Goal: Information Seeking & Learning: Learn about a topic

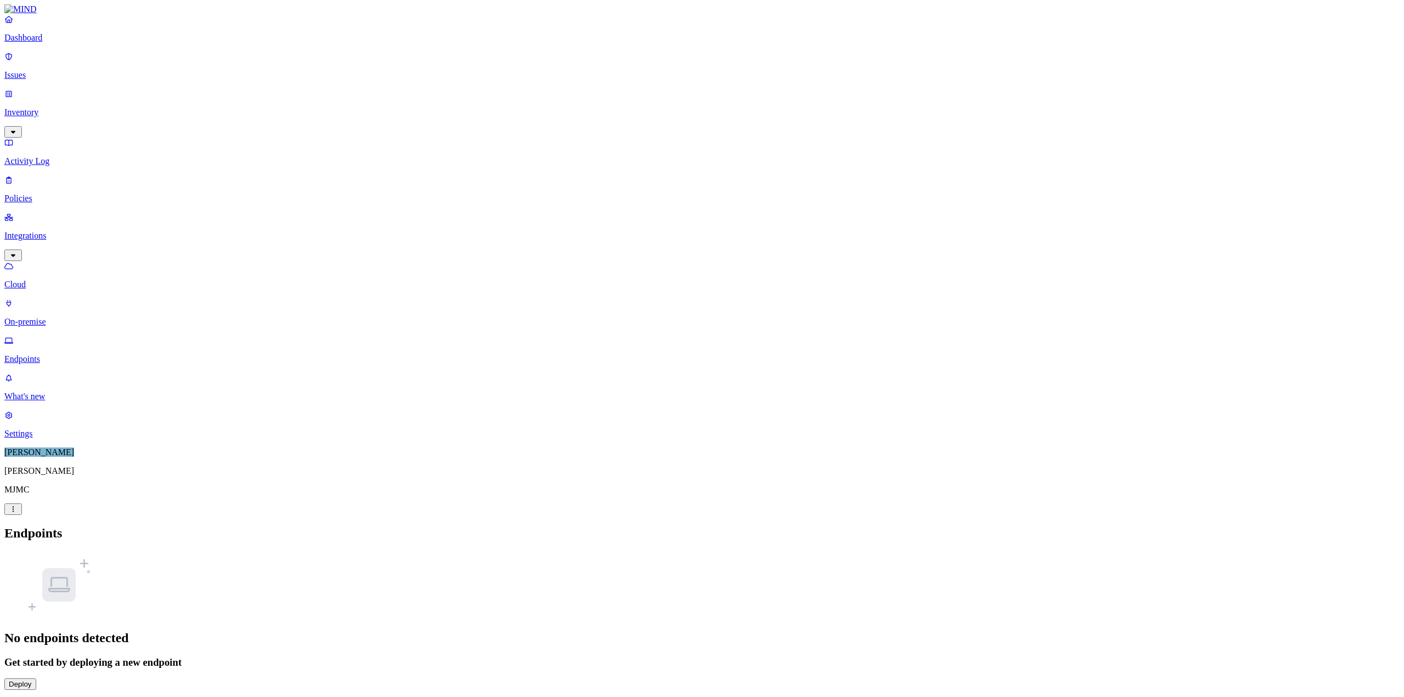
click at [43, 43] on p "Dashboard" at bounding box center [701, 38] width 1395 height 10
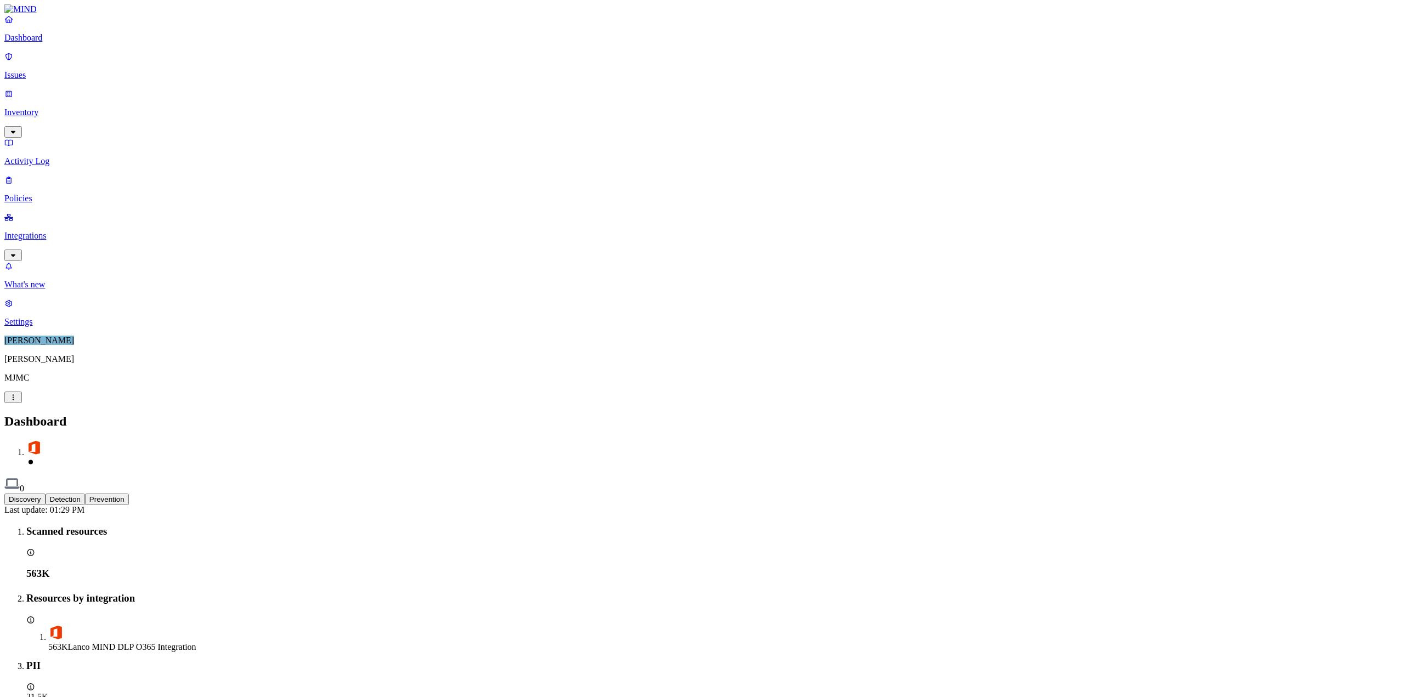
click at [609, 414] on h2 "Dashboard" at bounding box center [701, 421] width 1395 height 15
click at [85, 494] on button "Detection" at bounding box center [65, 500] width 39 height 12
click at [46, 494] on button "Discovery" at bounding box center [24, 500] width 41 height 12
